Goal: Check status: Check status

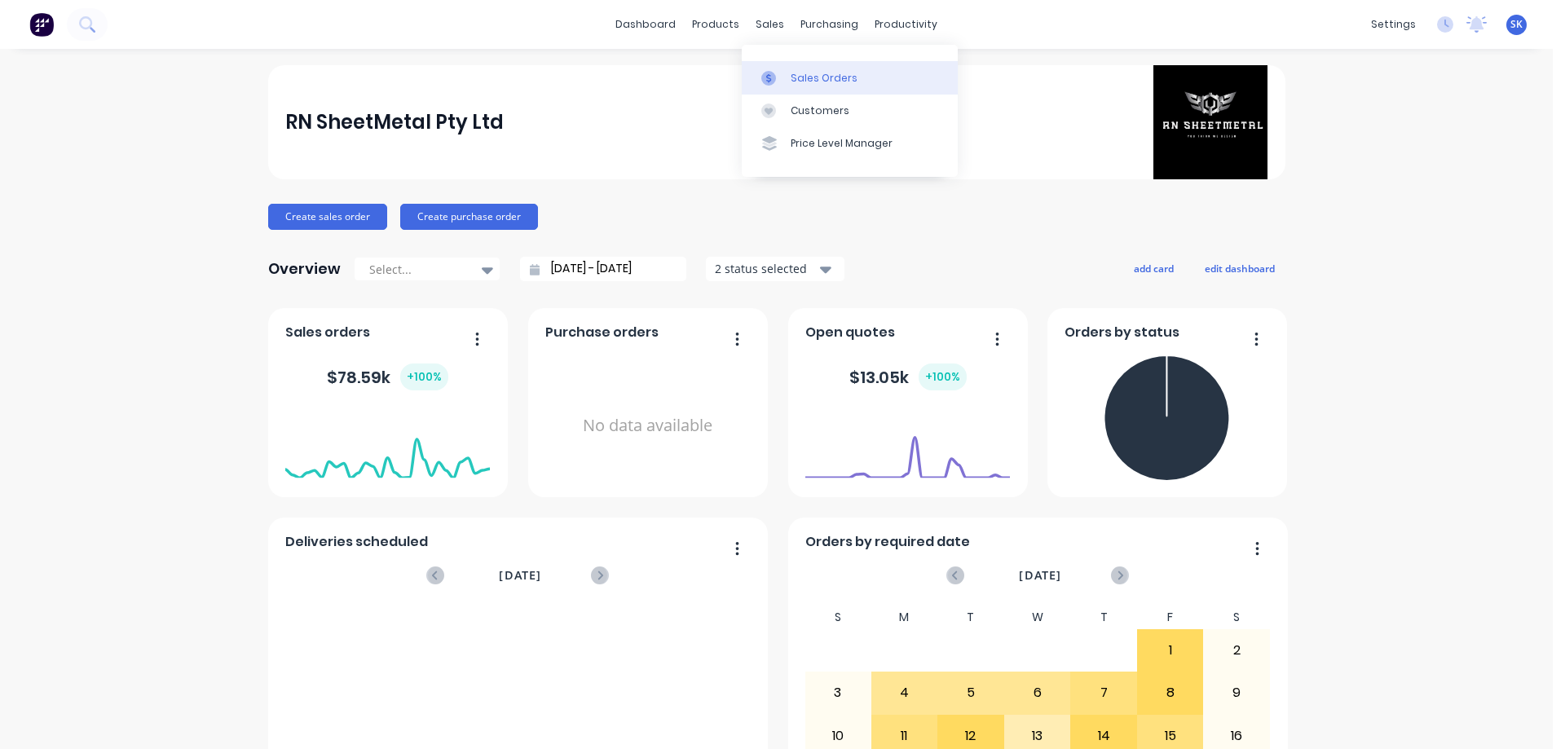
drag, startPoint x: 748, startPoint y: 18, endPoint x: 799, endPoint y: 65, distance: 69.2
click at [748, 18] on div "sales" at bounding box center [769, 24] width 45 height 24
click at [800, 67] on link "Sales Orders" at bounding box center [850, 77] width 216 height 33
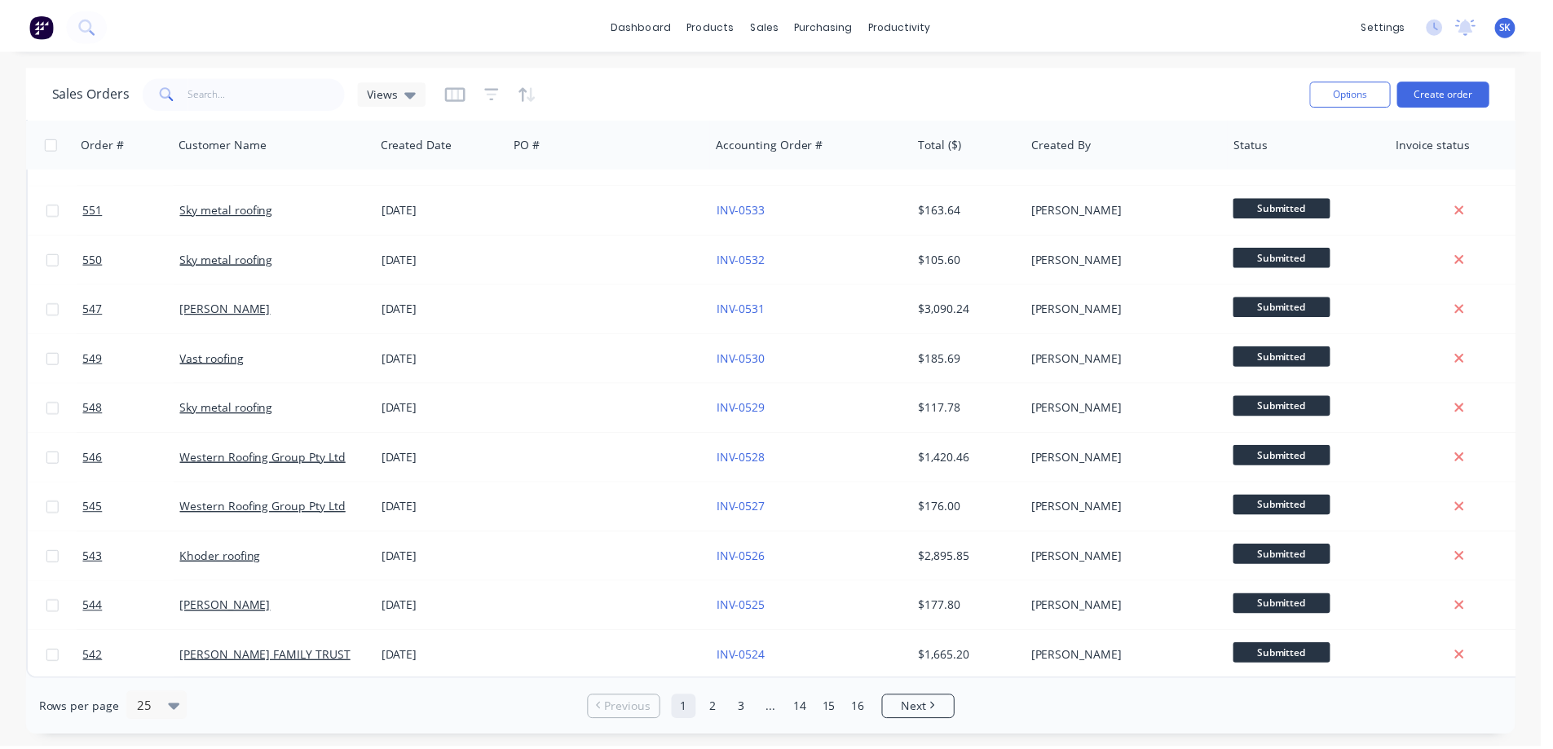
scroll to position [738, 0]
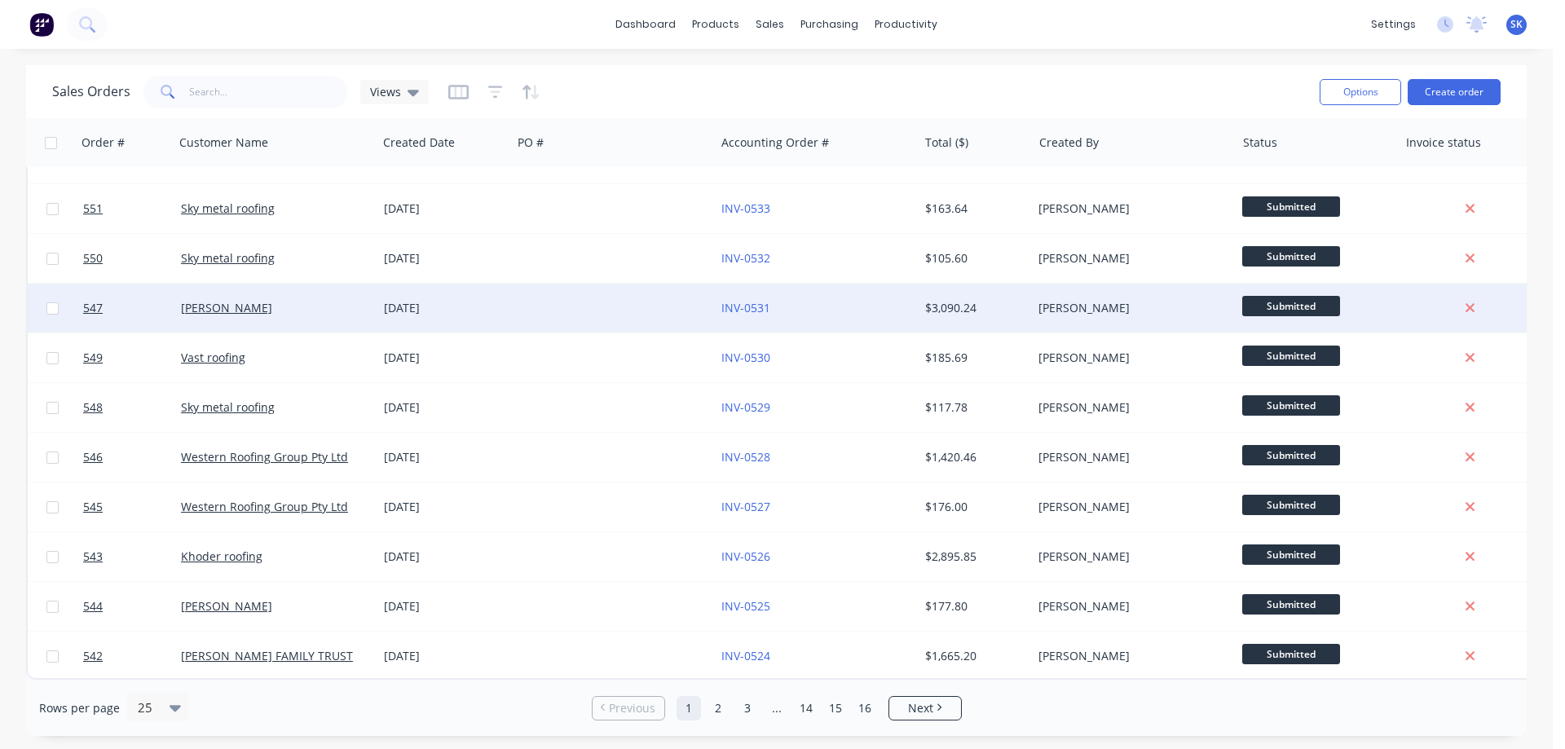
click at [447, 300] on div "[DATE]" at bounding box center [444, 308] width 121 height 16
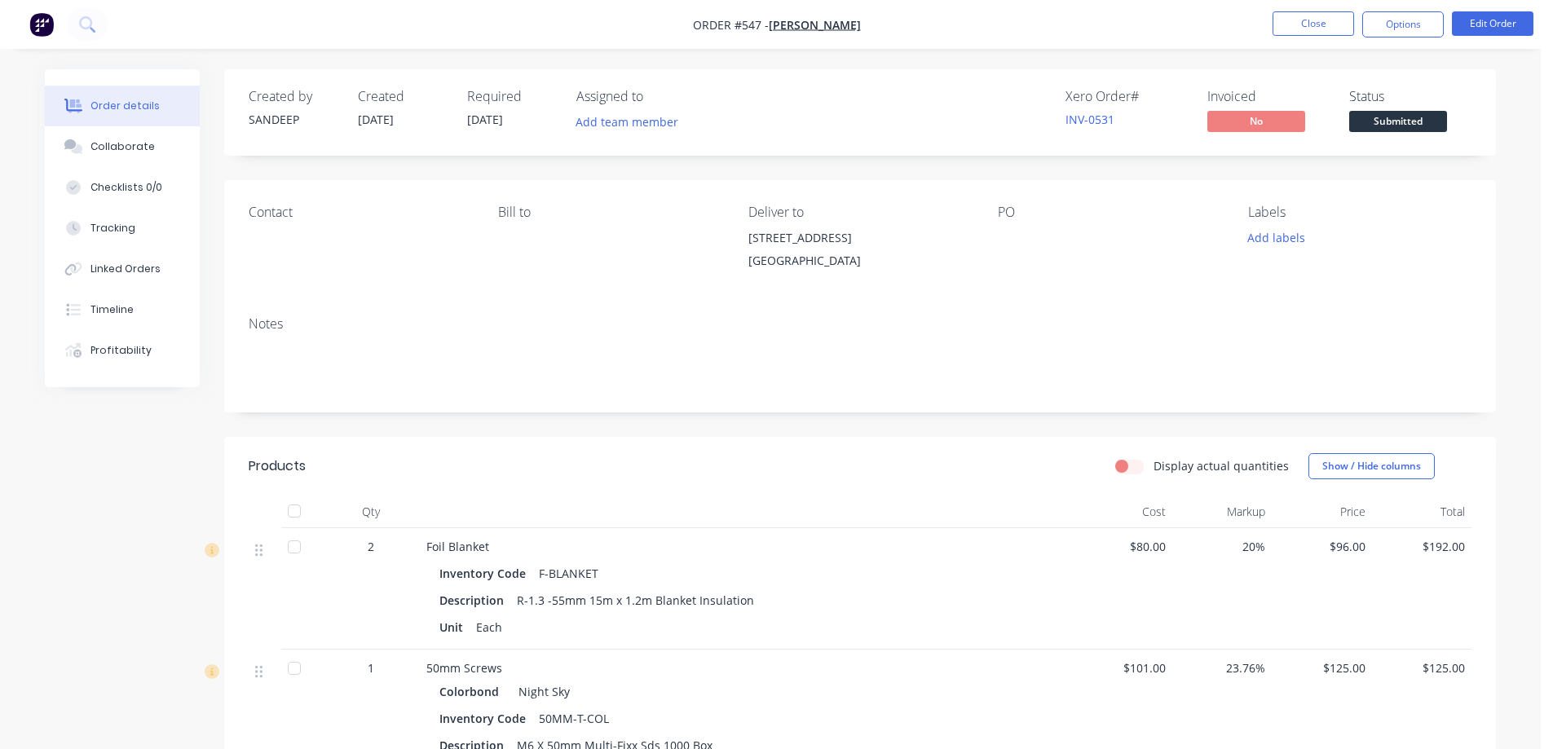
click at [35, 28] on img "button" at bounding box center [41, 24] width 24 height 24
